Goal: Book appointment/travel/reservation

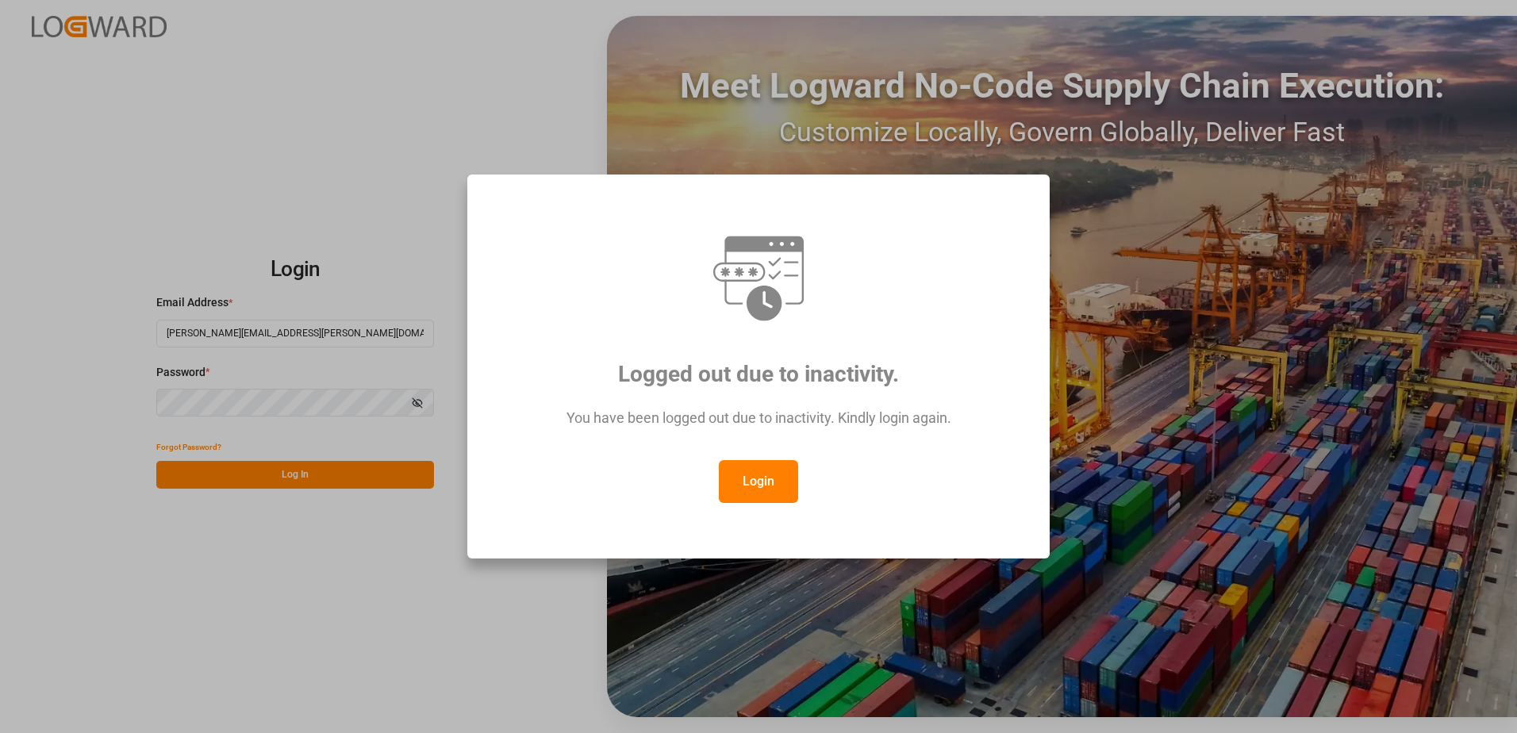
click at [739, 470] on button "Login" at bounding box center [758, 481] width 79 height 43
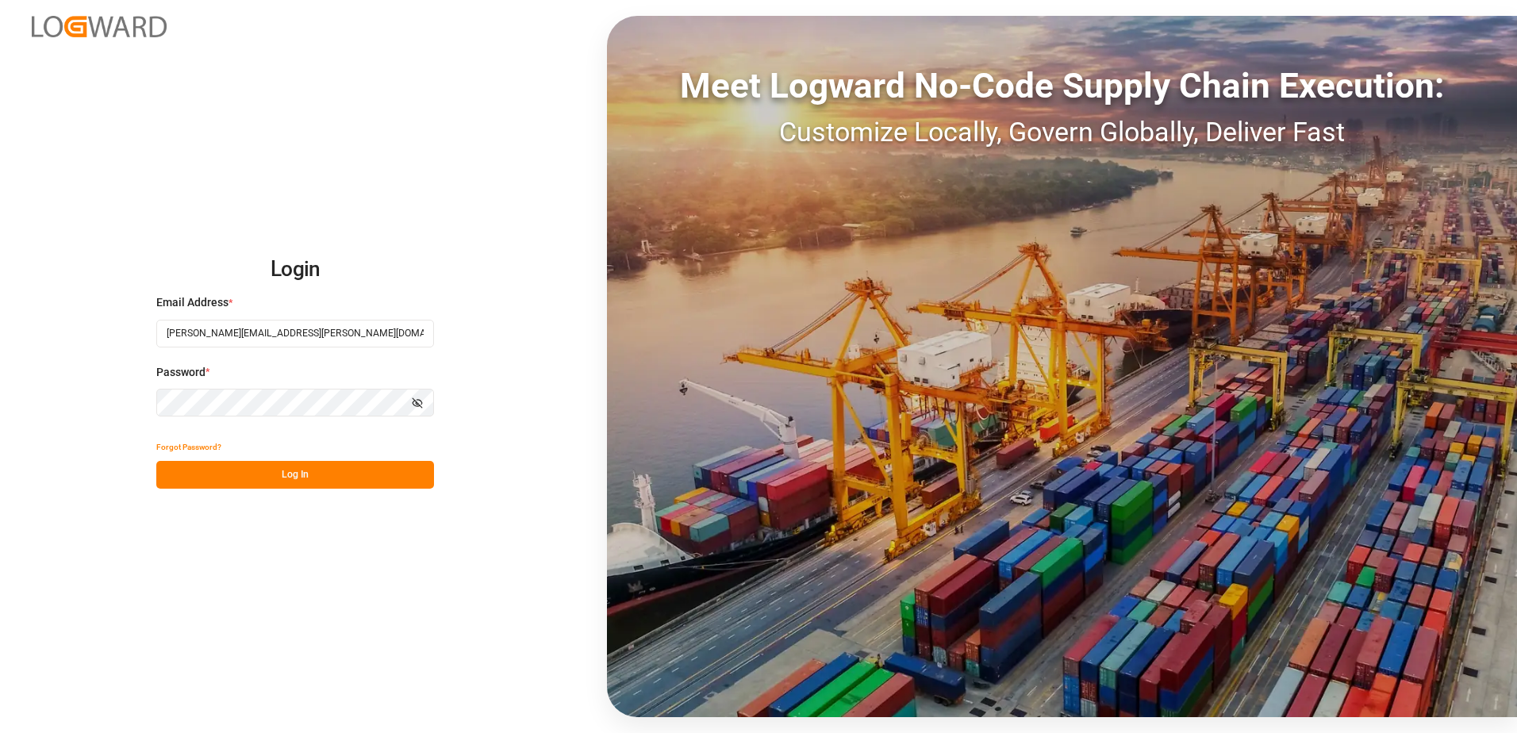
click at [265, 473] on button "Log In" at bounding box center [295, 475] width 278 height 28
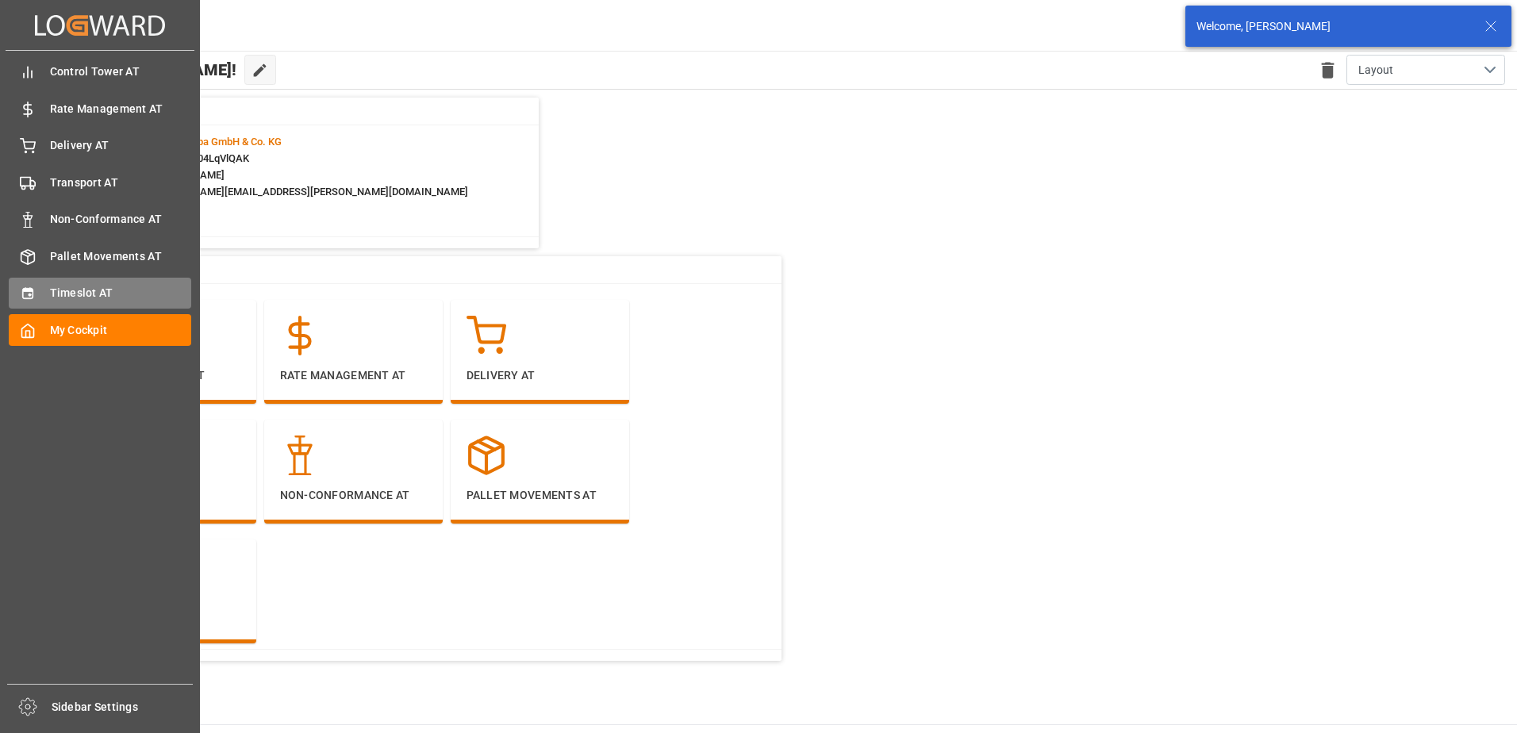
click at [54, 285] on span "Timeslot AT" at bounding box center [121, 293] width 142 height 17
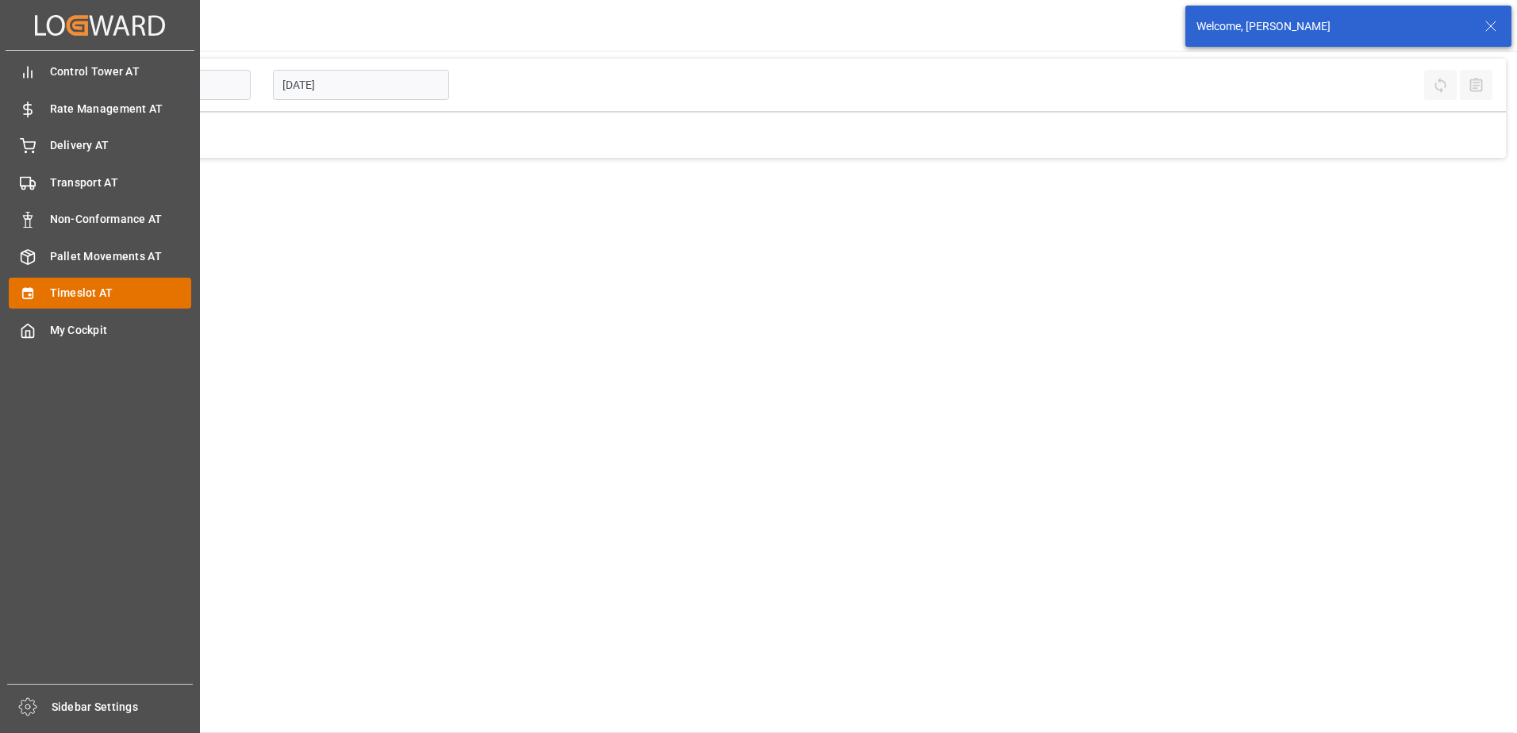
type input "Inbound AT"
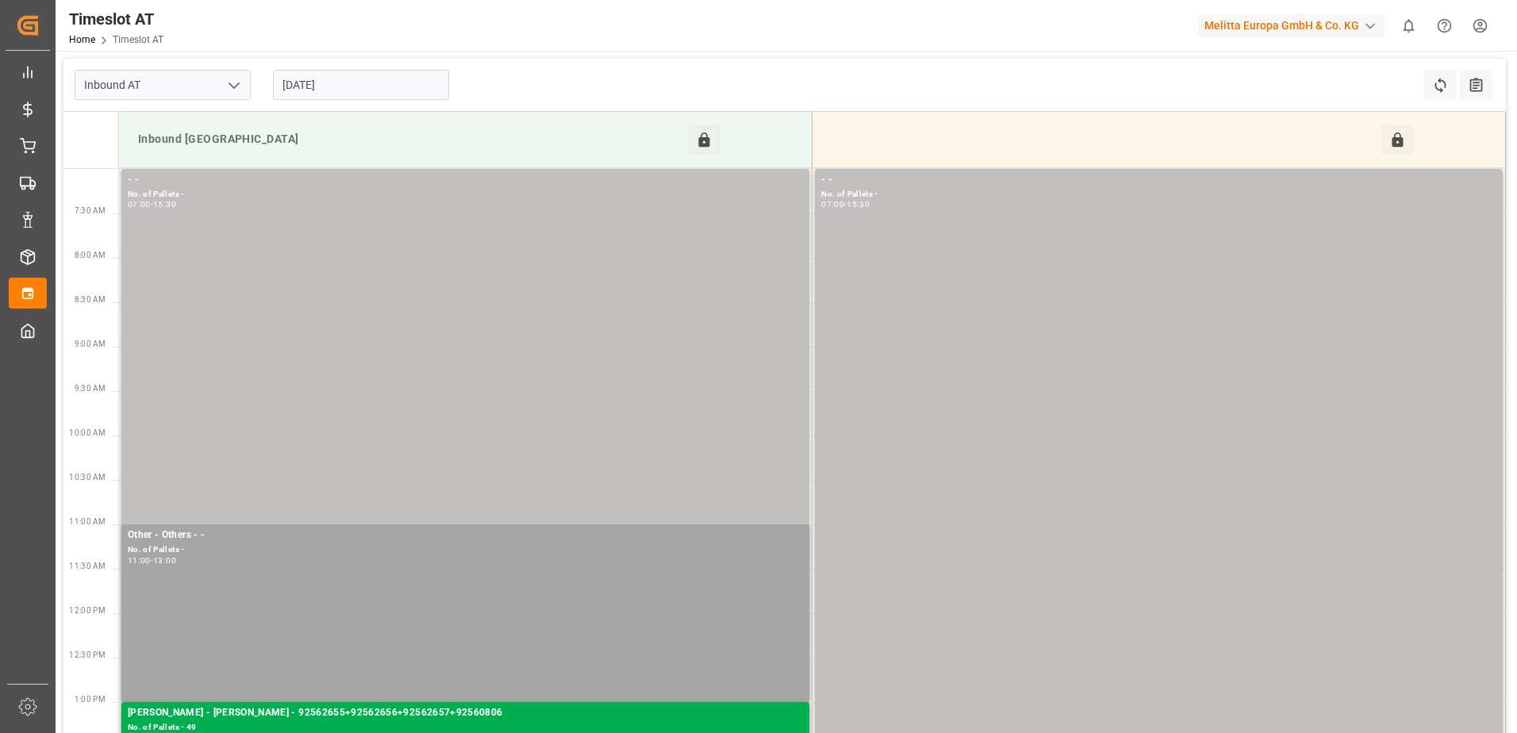
click at [356, 83] on input "[DATE]" at bounding box center [361, 85] width 176 height 30
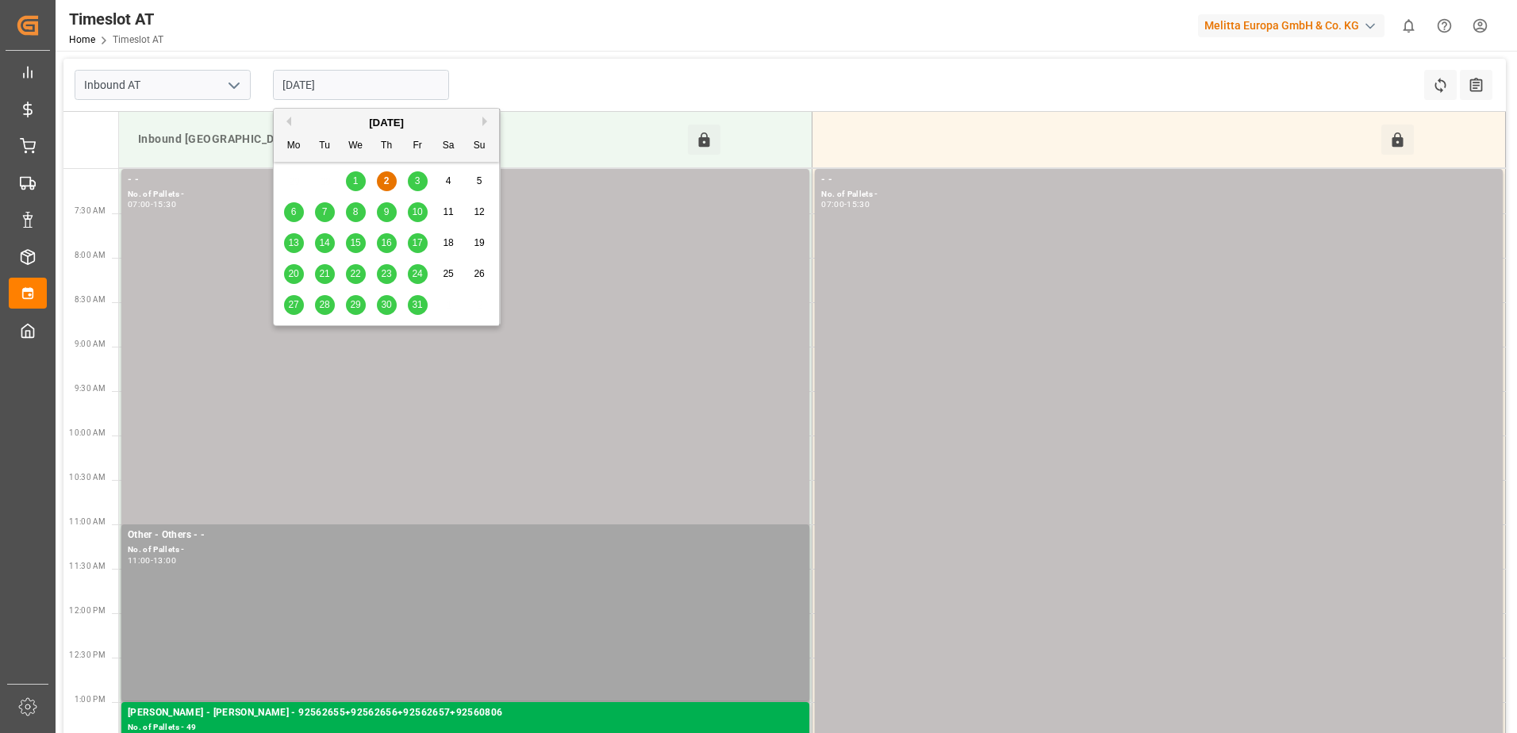
click at [324, 212] on span "7" at bounding box center [325, 211] width 6 height 11
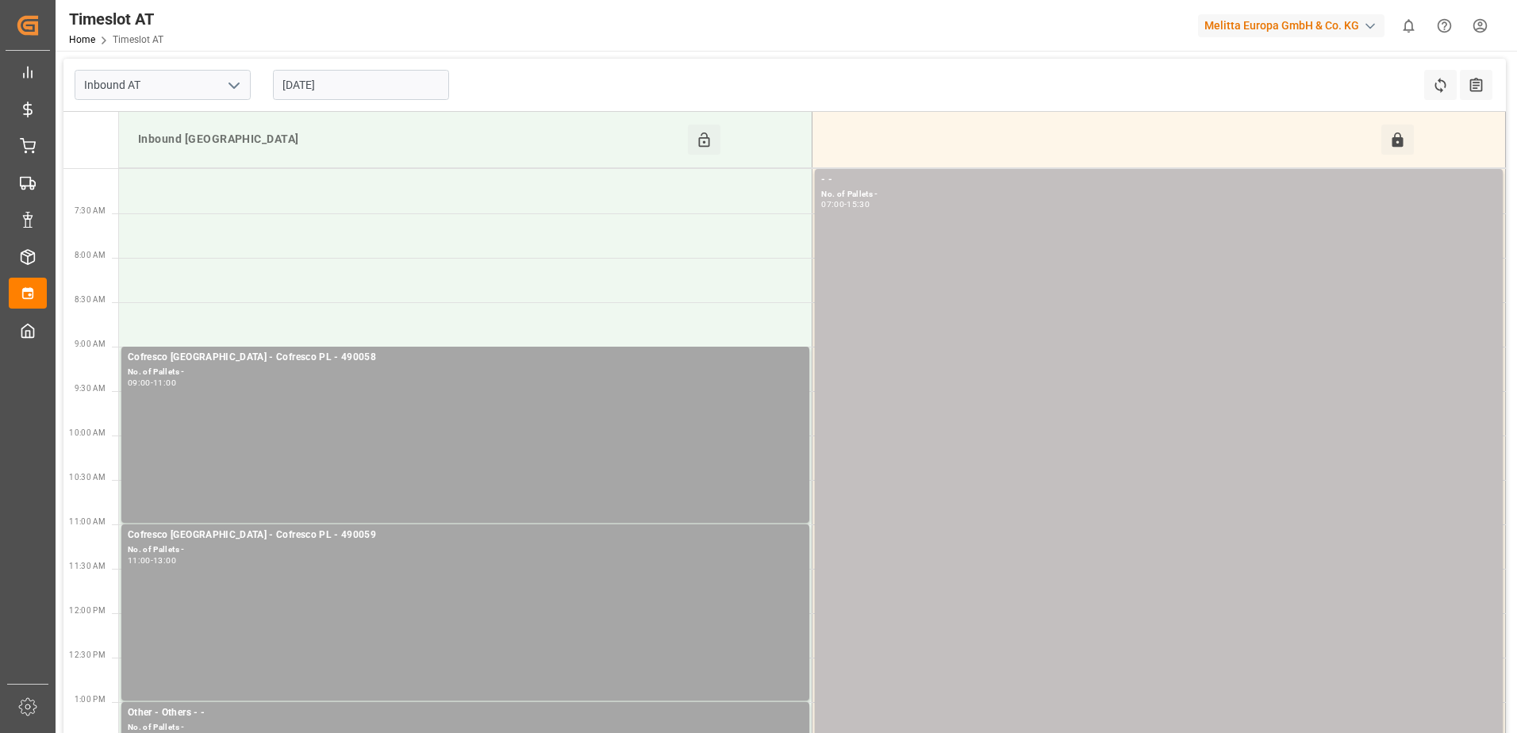
click at [332, 86] on input "[DATE]" at bounding box center [361, 85] width 176 height 30
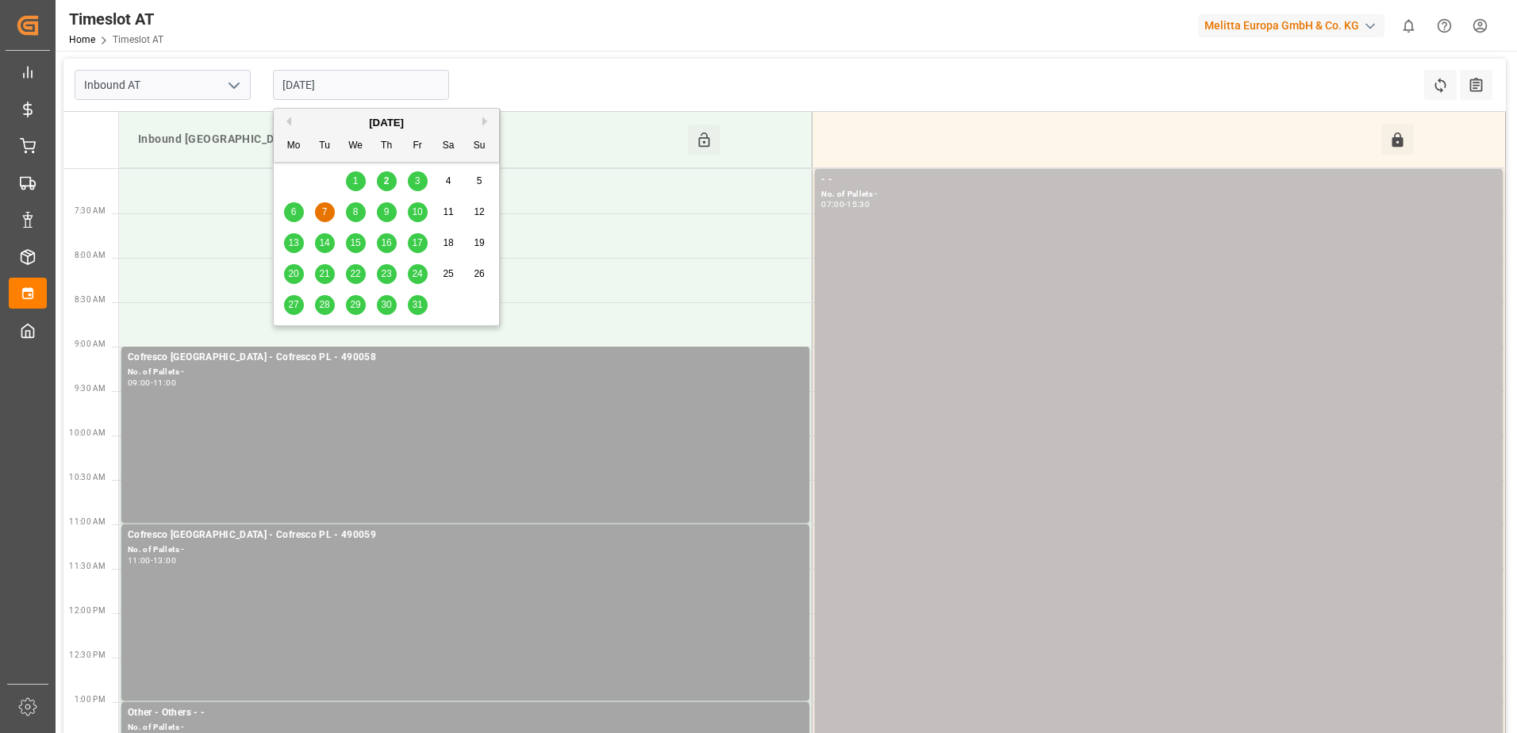
click at [353, 212] on span "8" at bounding box center [356, 211] width 6 height 11
type input "[DATE]"
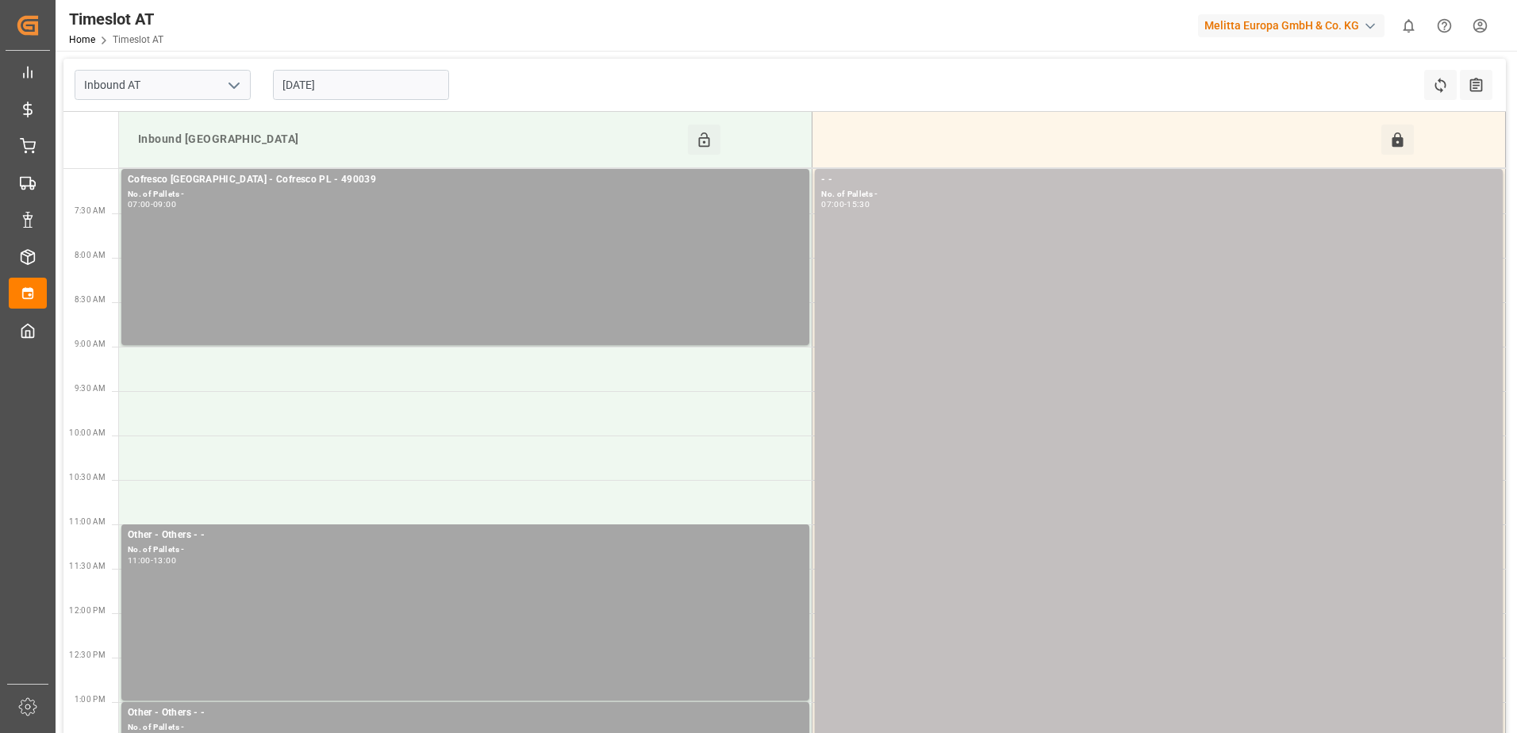
click at [366, 78] on input "[DATE]" at bounding box center [361, 85] width 176 height 30
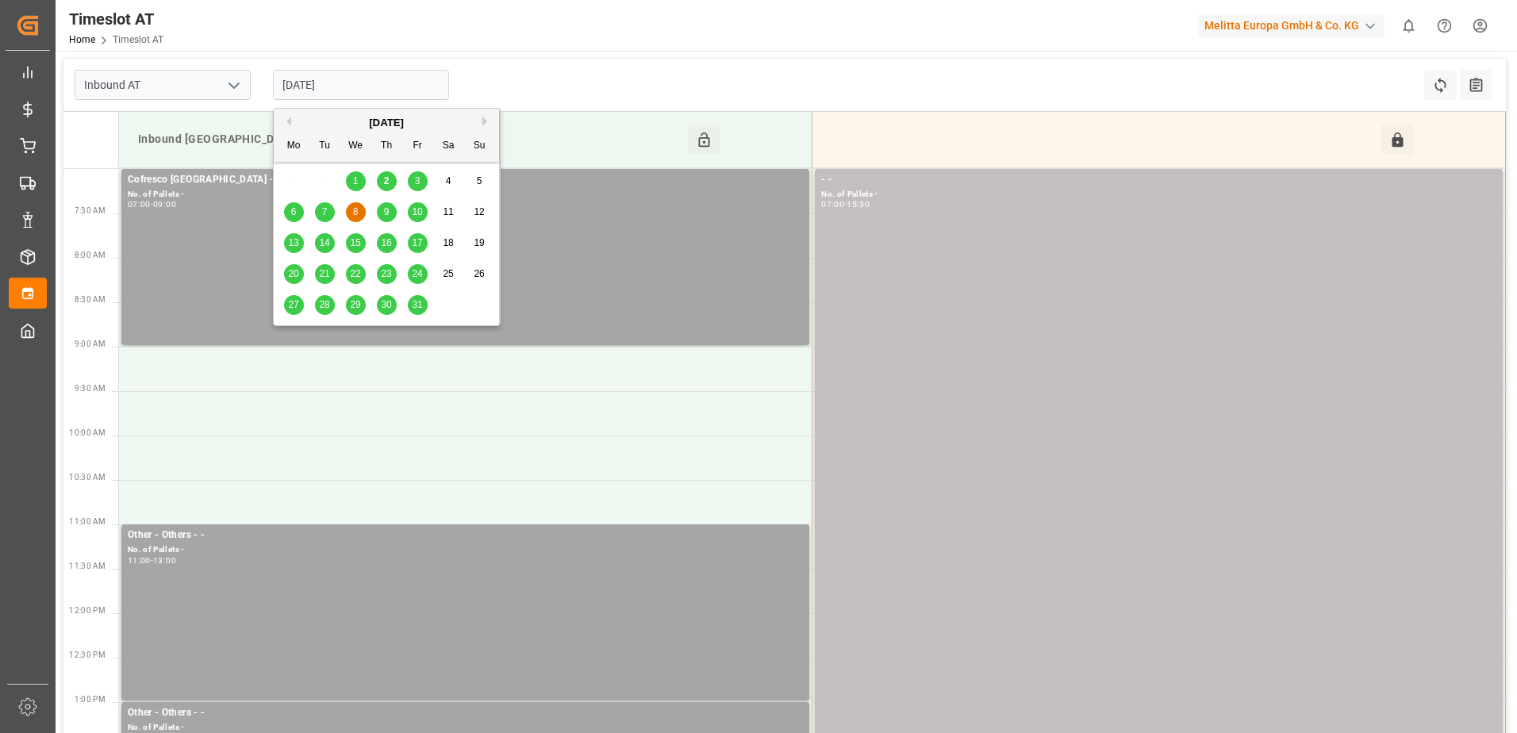
click at [381, 83] on input "[DATE]" at bounding box center [361, 85] width 176 height 30
click at [428, 359] on td at bounding box center [465, 369] width 693 height 44
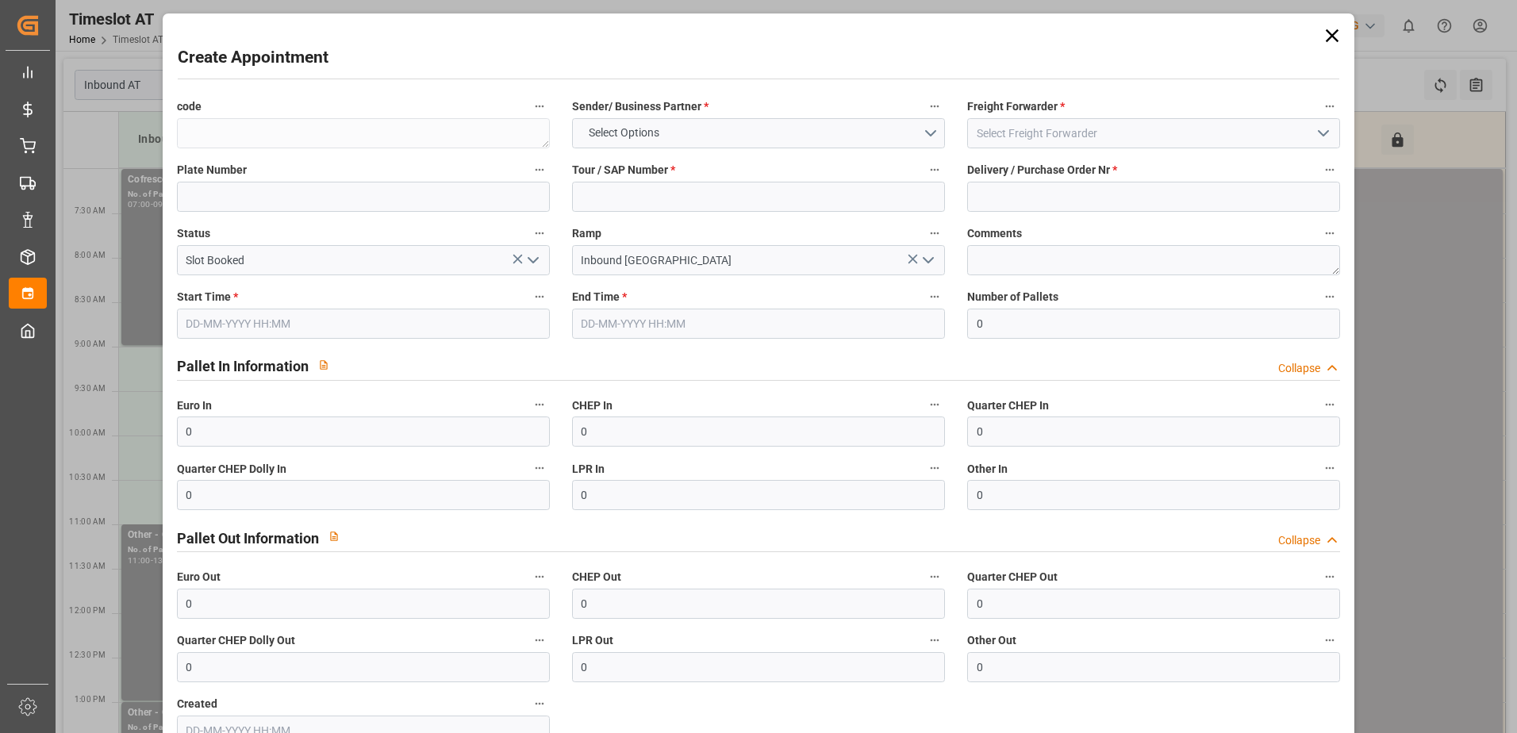
type input "[DATE] 09:00"
type input "[DATE] 11:00"
click at [1332, 43] on icon at bounding box center [1332, 36] width 22 height 22
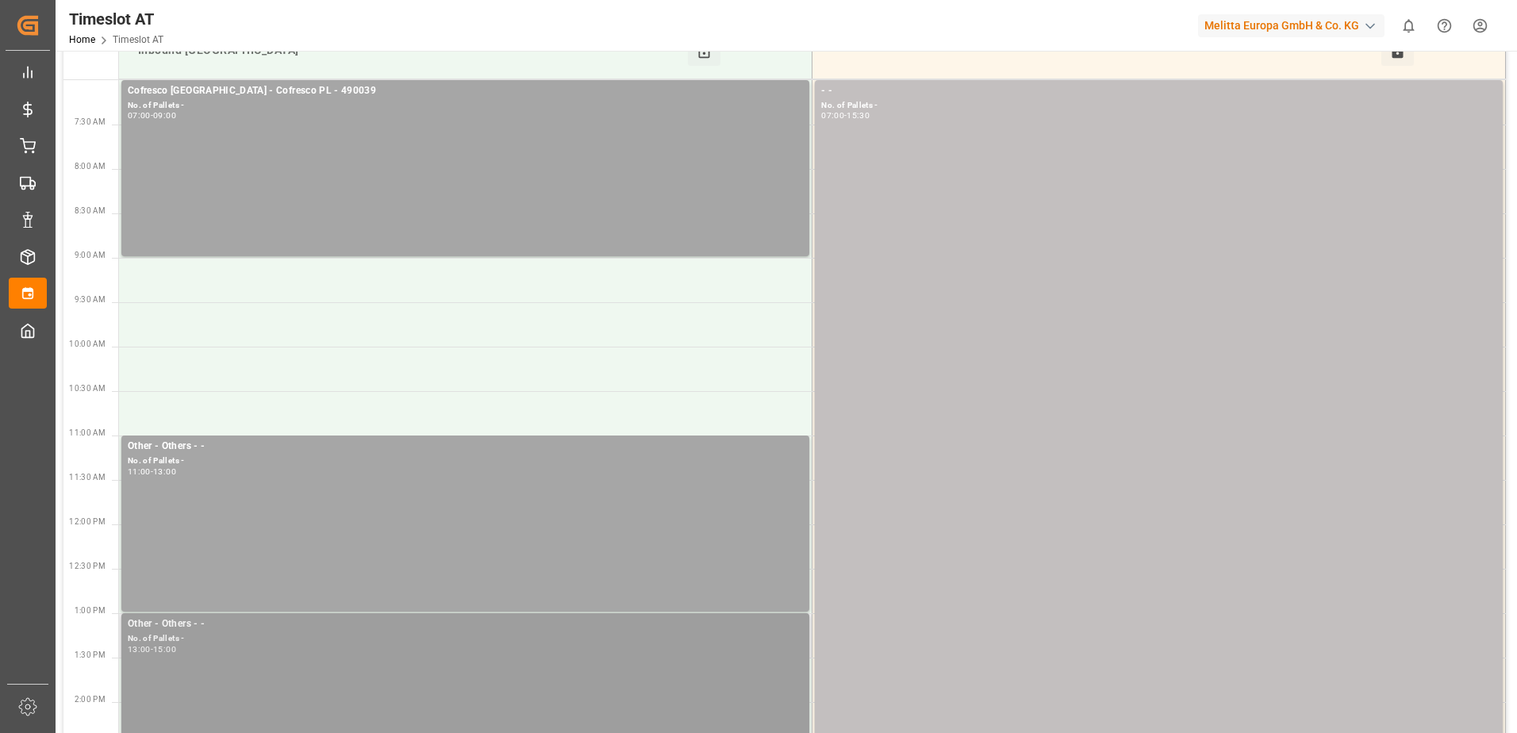
scroll to position [159, 0]
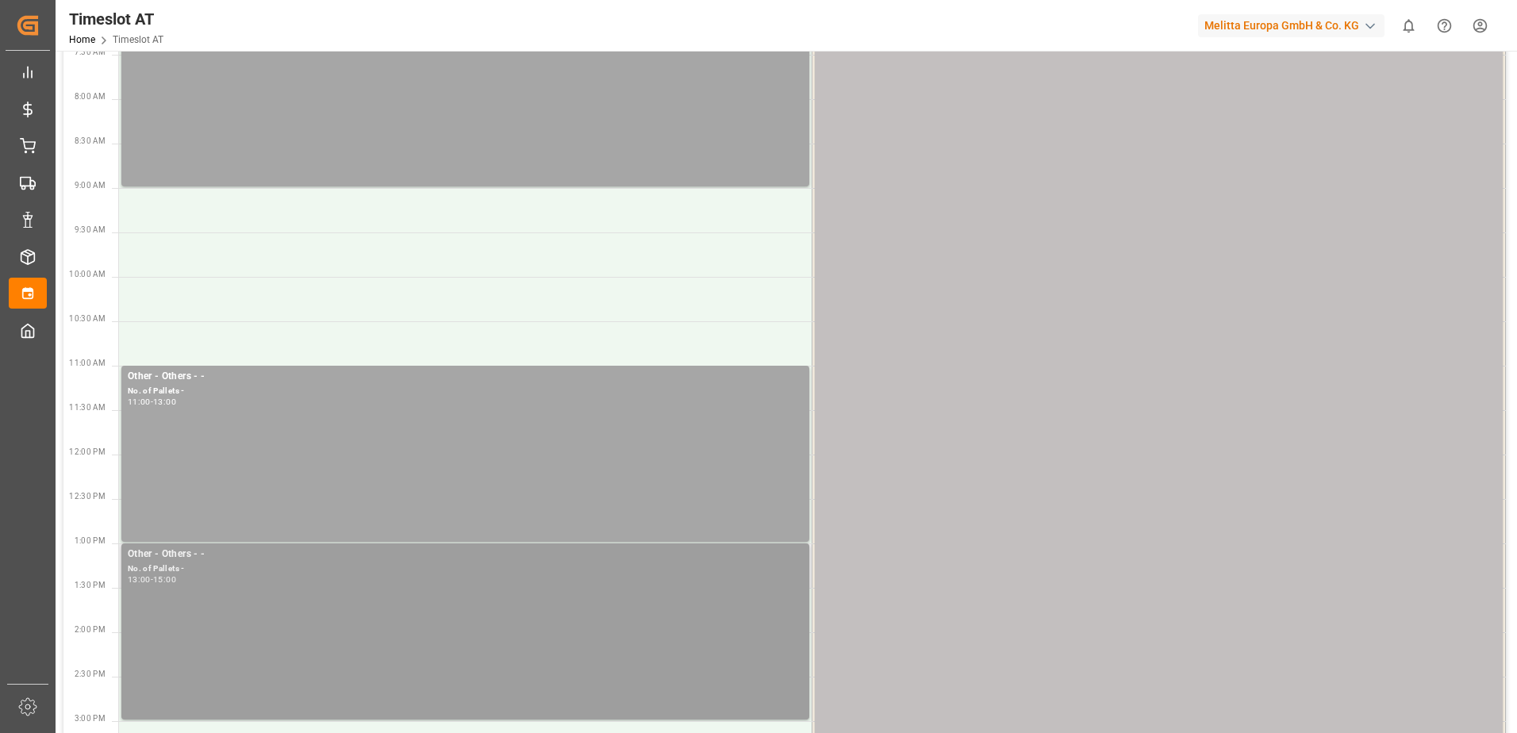
click at [361, 606] on div "Other - Others - - No. of Pallets - 13:00 - 15:00" at bounding box center [465, 632] width 675 height 170
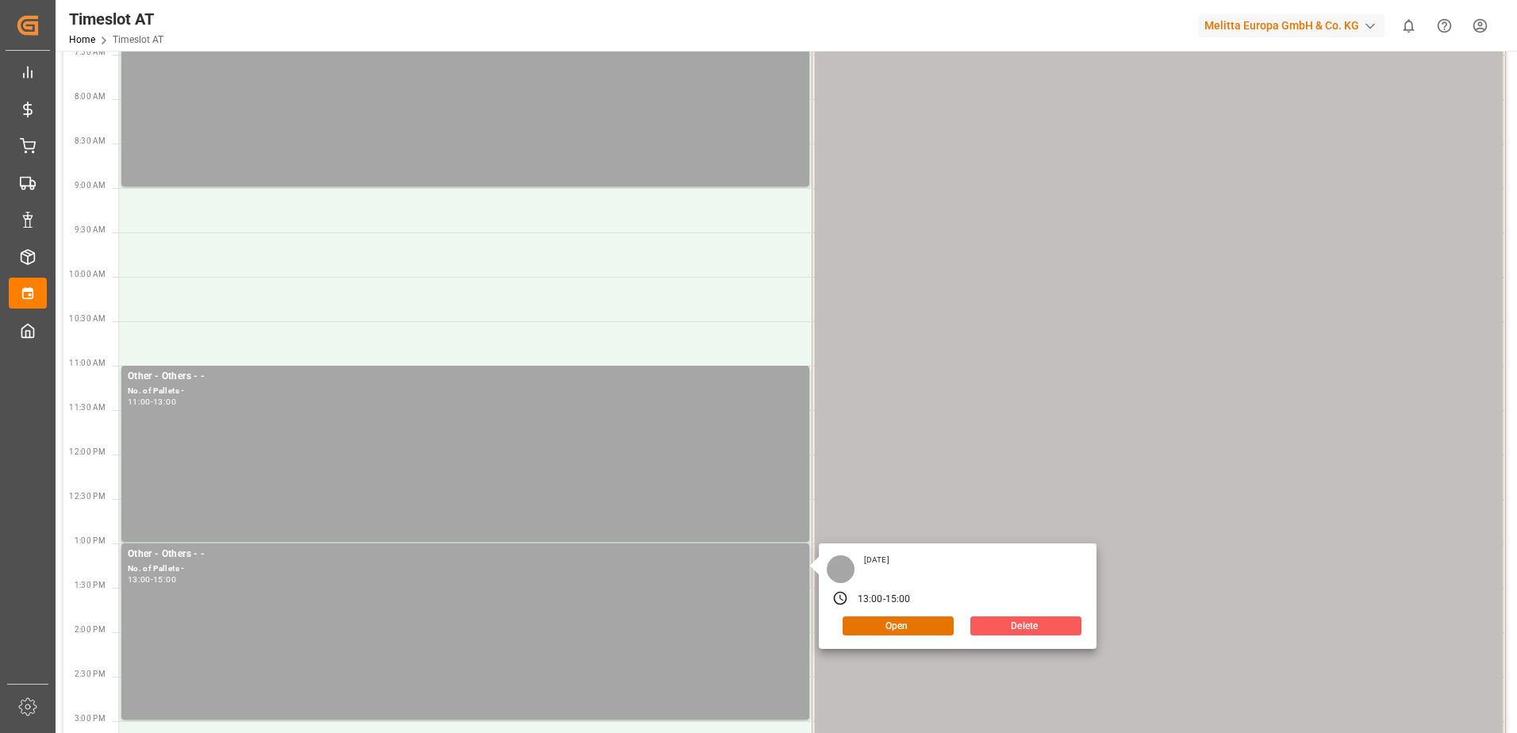
click at [1038, 616] on button "Delete" at bounding box center [1025, 625] width 111 height 19
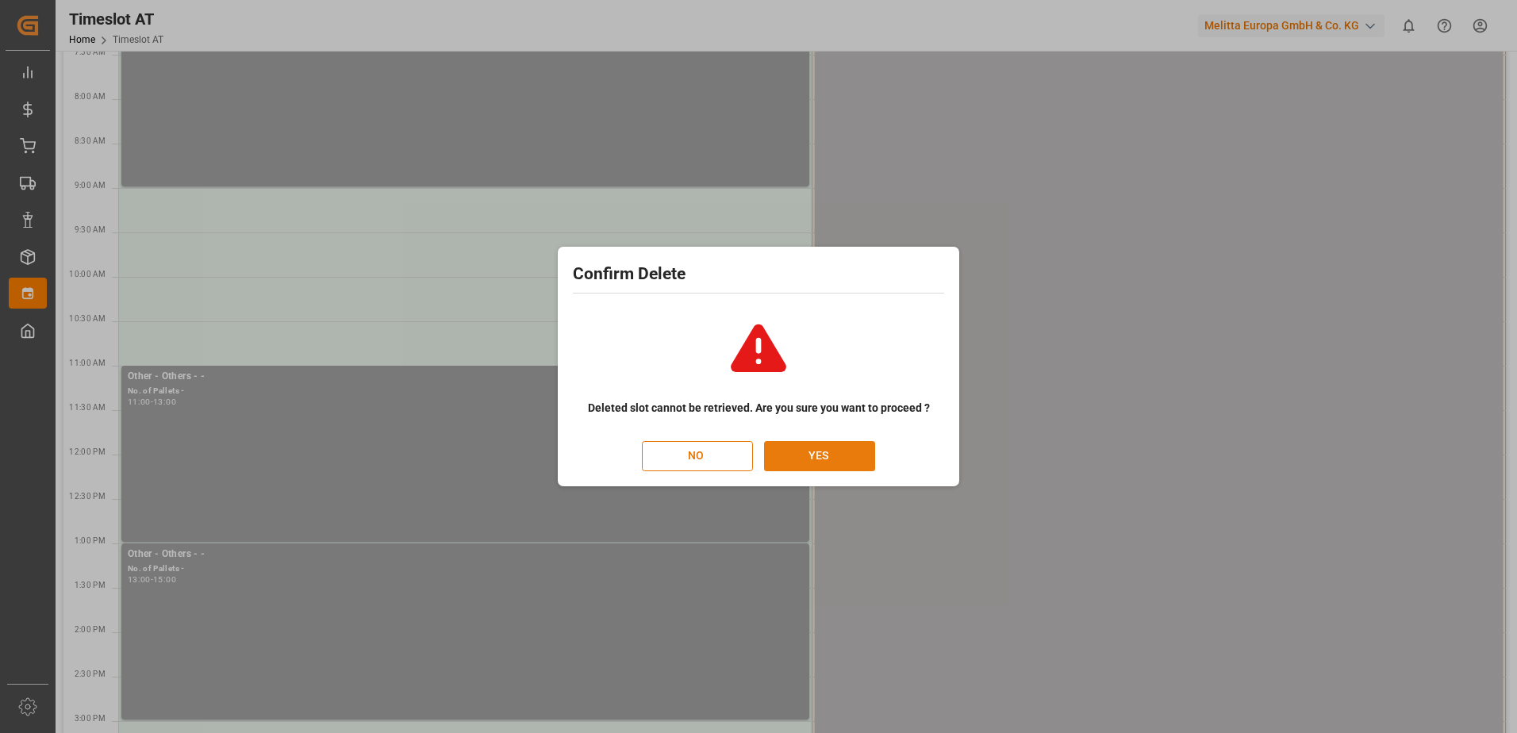
click at [823, 460] on button "YES" at bounding box center [819, 456] width 111 height 30
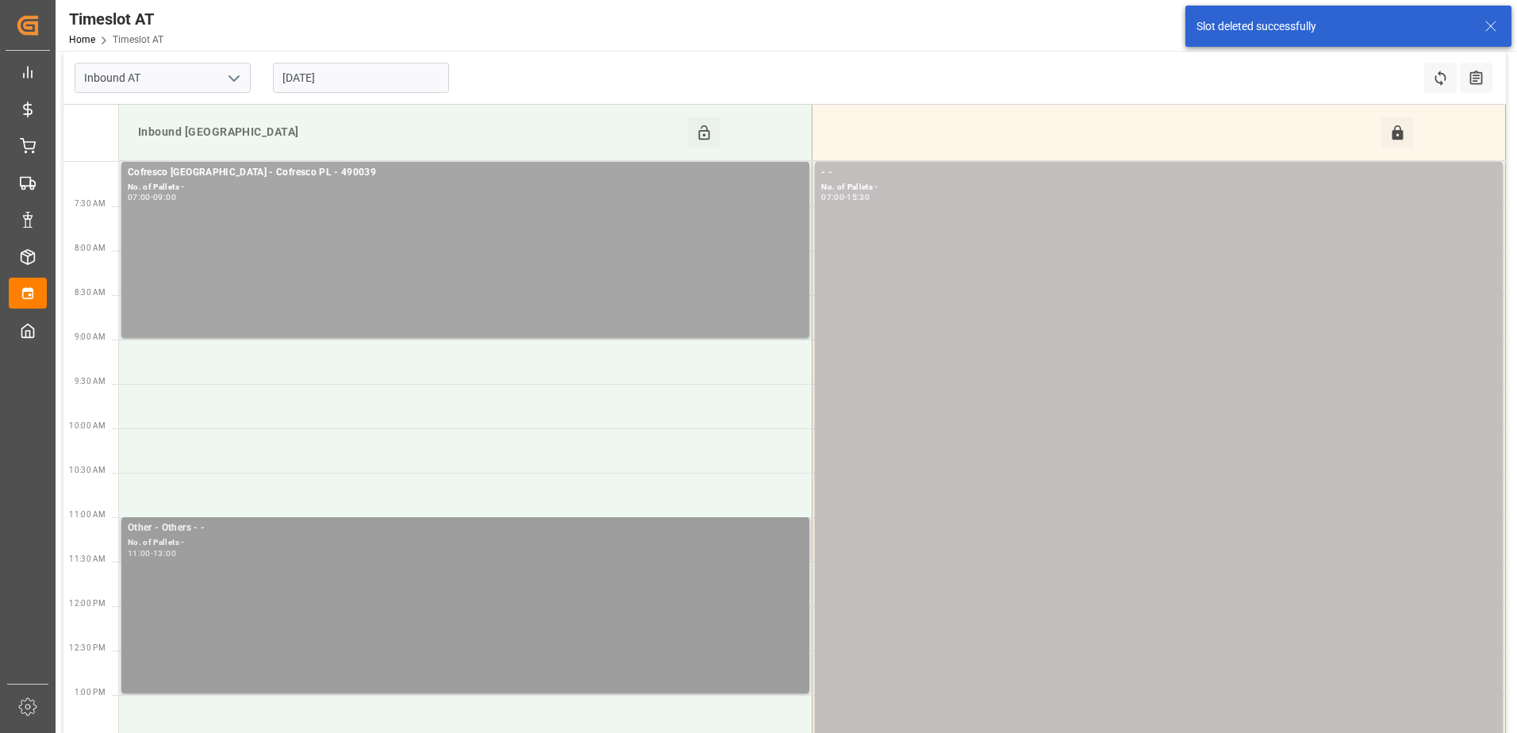
scroll to position [0, 0]
